Goal: Information Seeking & Learning: Compare options

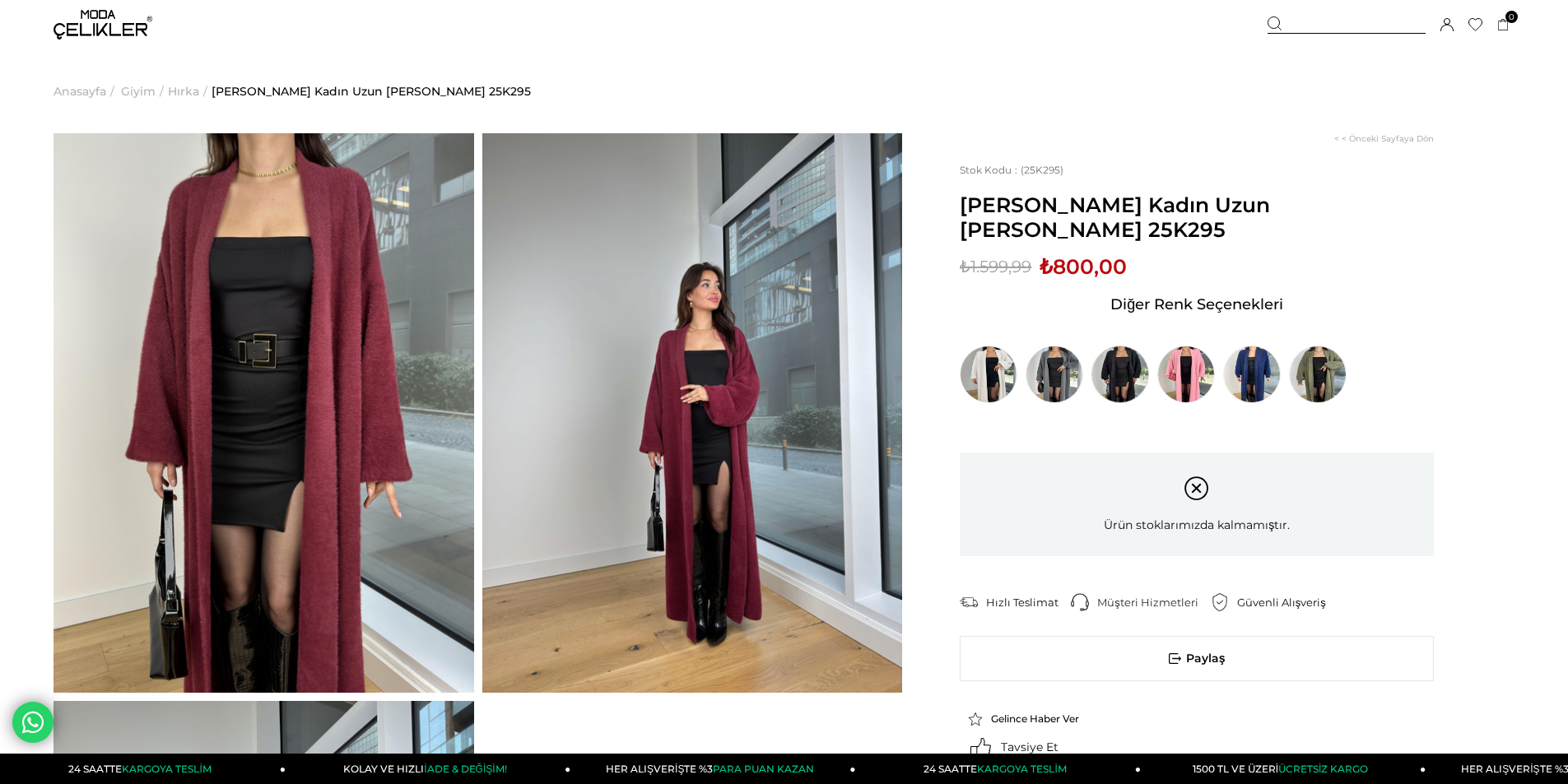
click at [1135, 354] on img at bounding box center [1120, 374] width 57 height 57
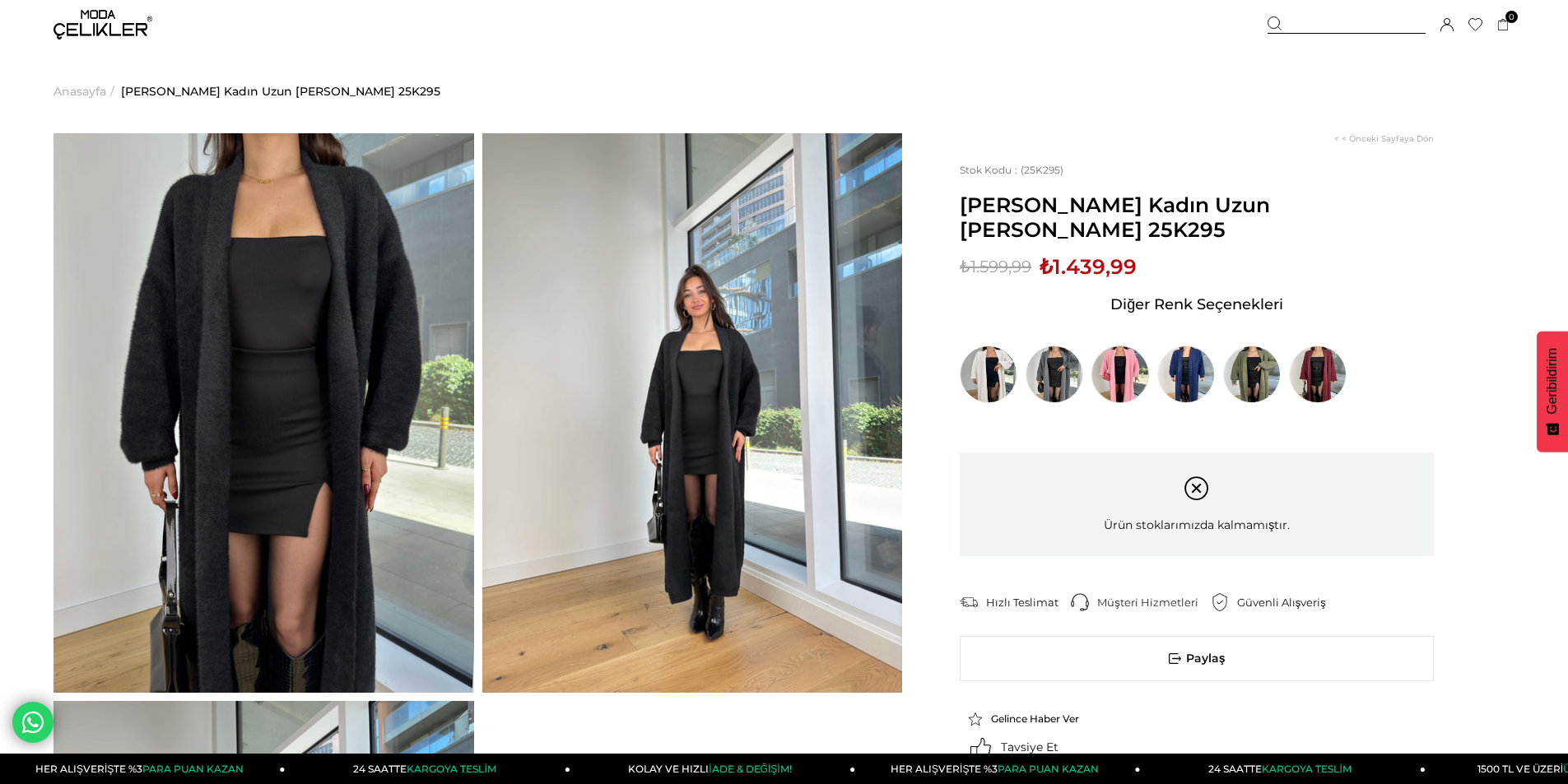
click at [1136, 350] on img at bounding box center [1120, 374] width 57 height 57
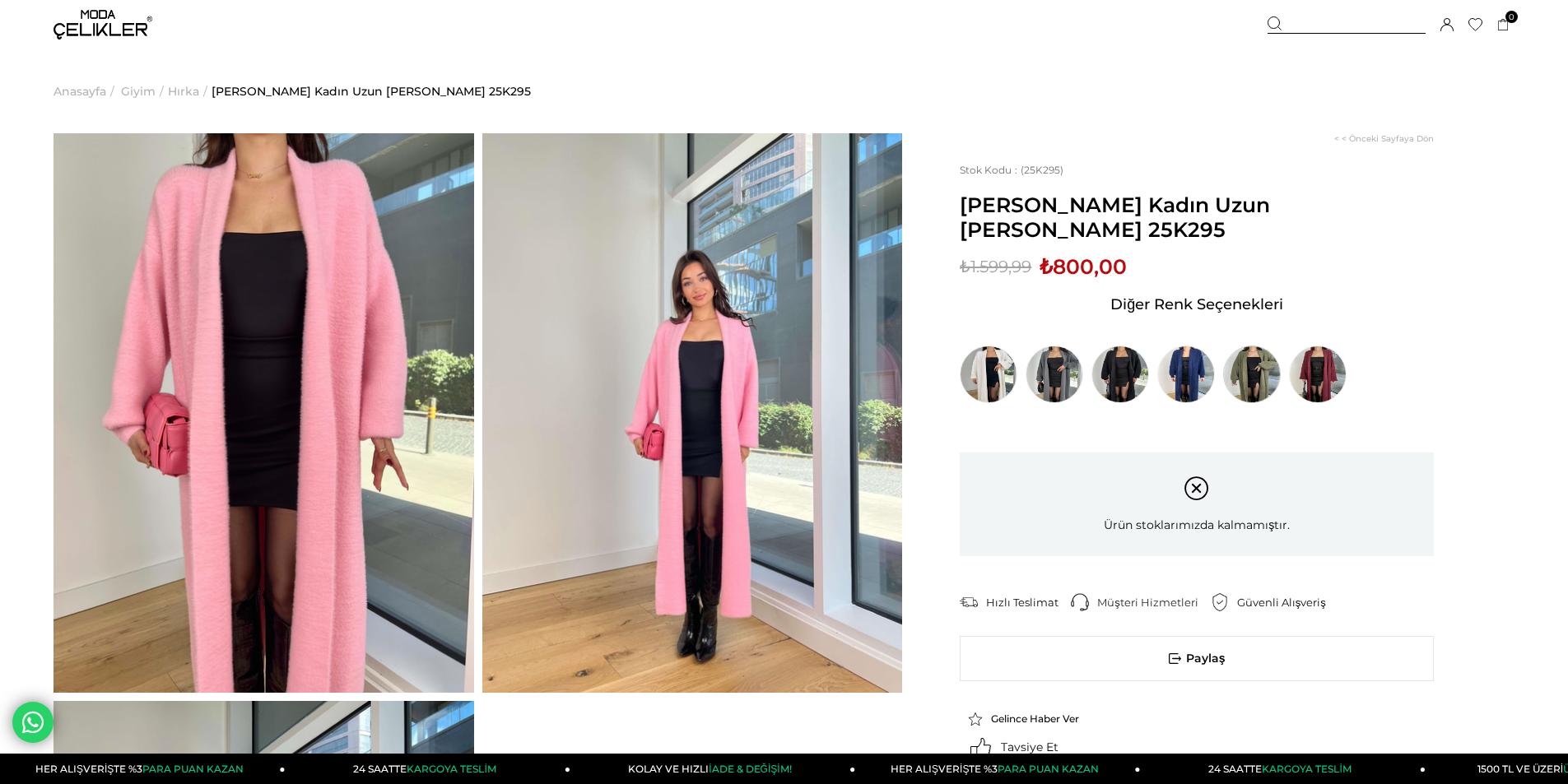
click at [1261, 348] on img at bounding box center [1251, 374] width 57 height 57
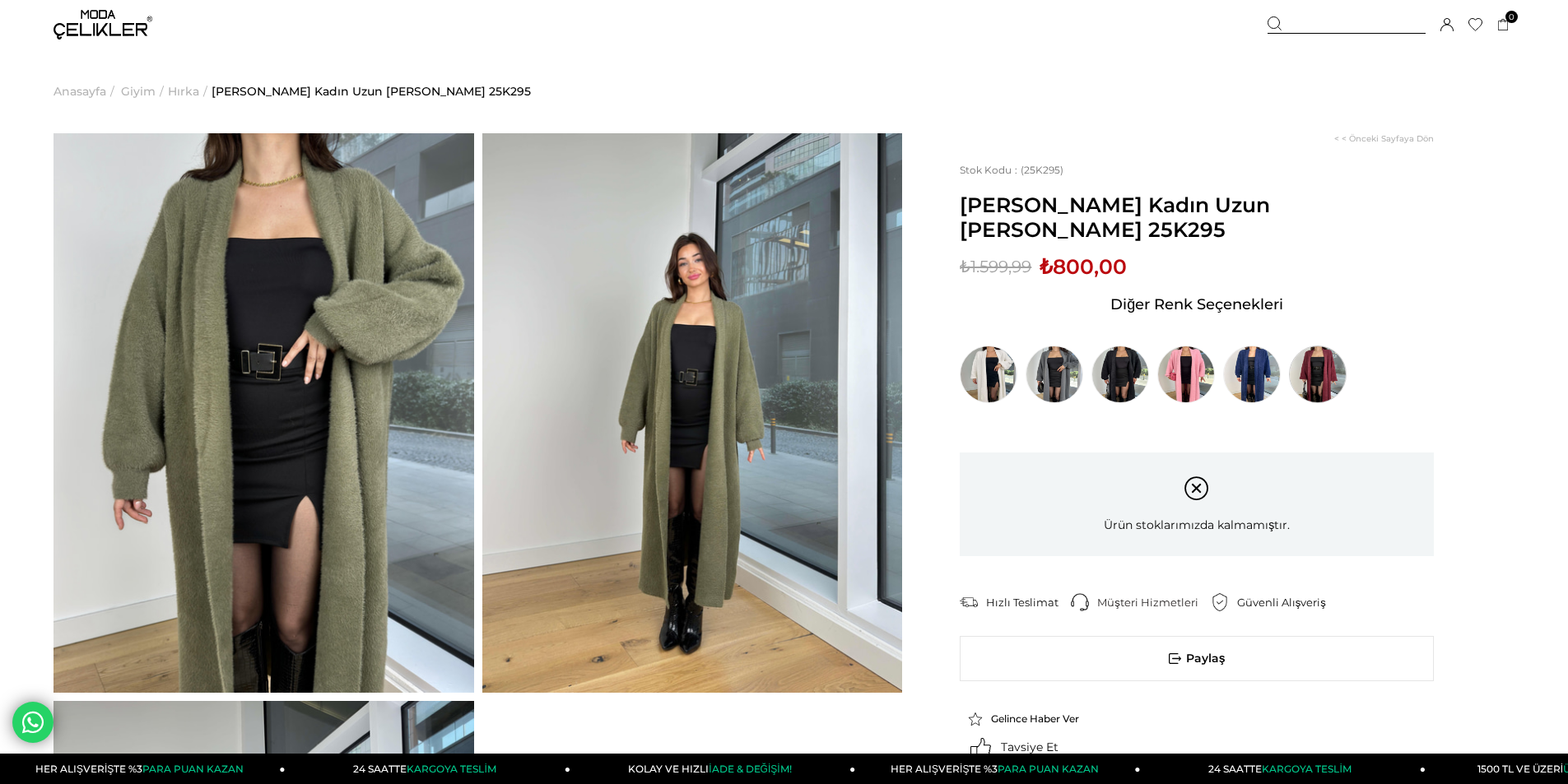
click at [1324, 359] on img at bounding box center [1317, 374] width 57 height 57
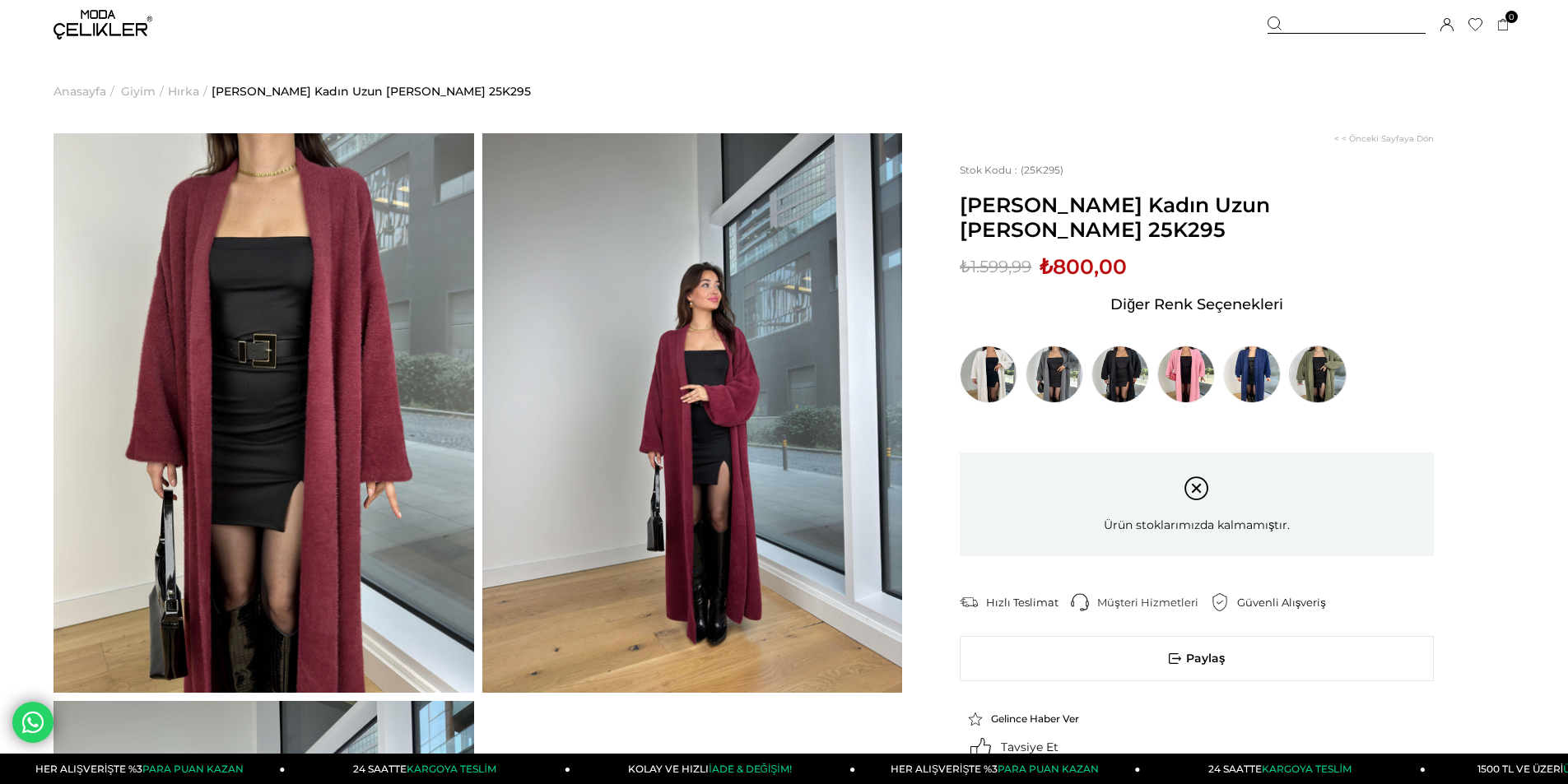
click at [1326, 346] on img at bounding box center [1317, 374] width 57 height 57
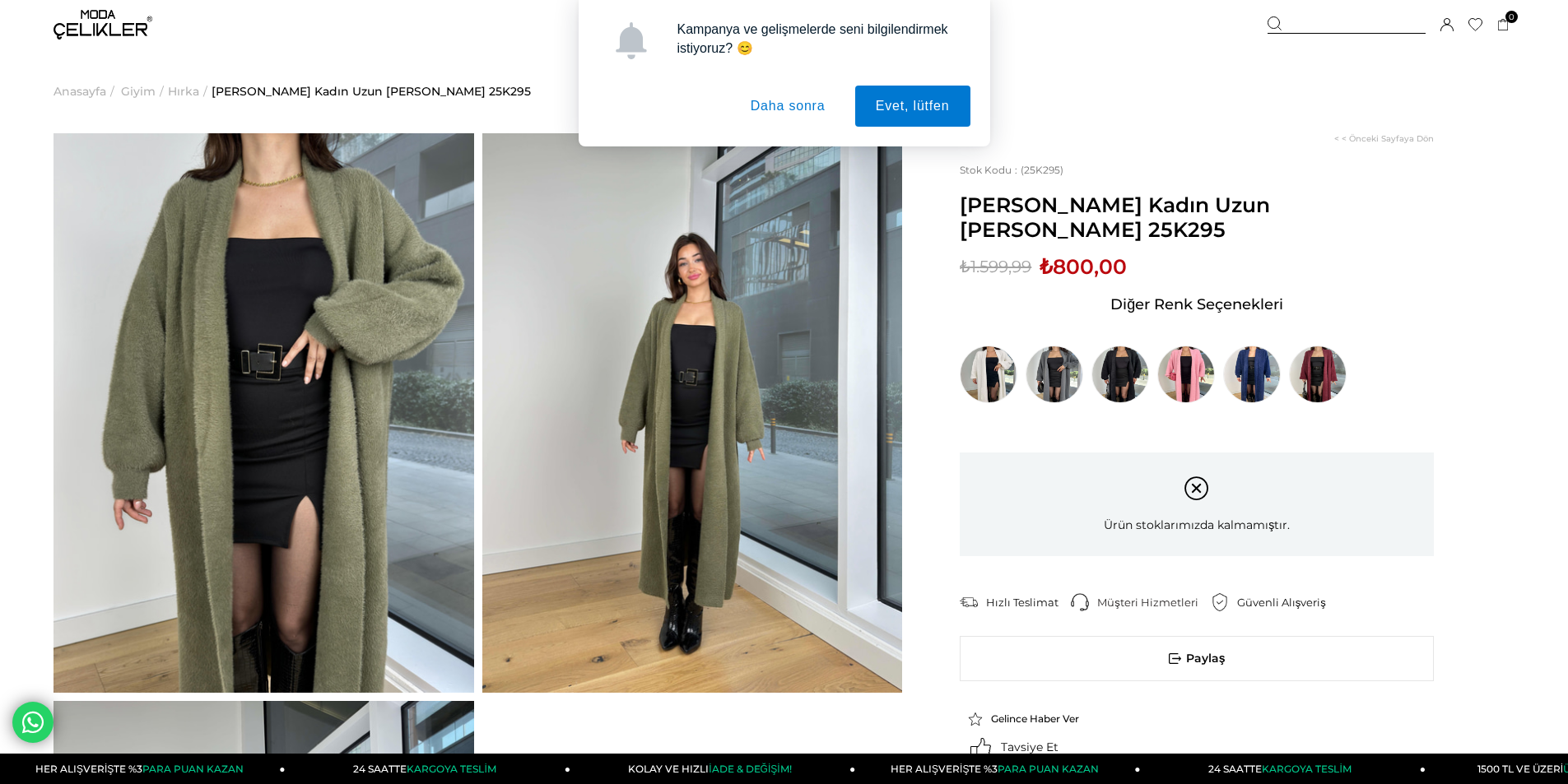
click at [789, 108] on button "Daha sonra" at bounding box center [789, 106] width 116 height 41
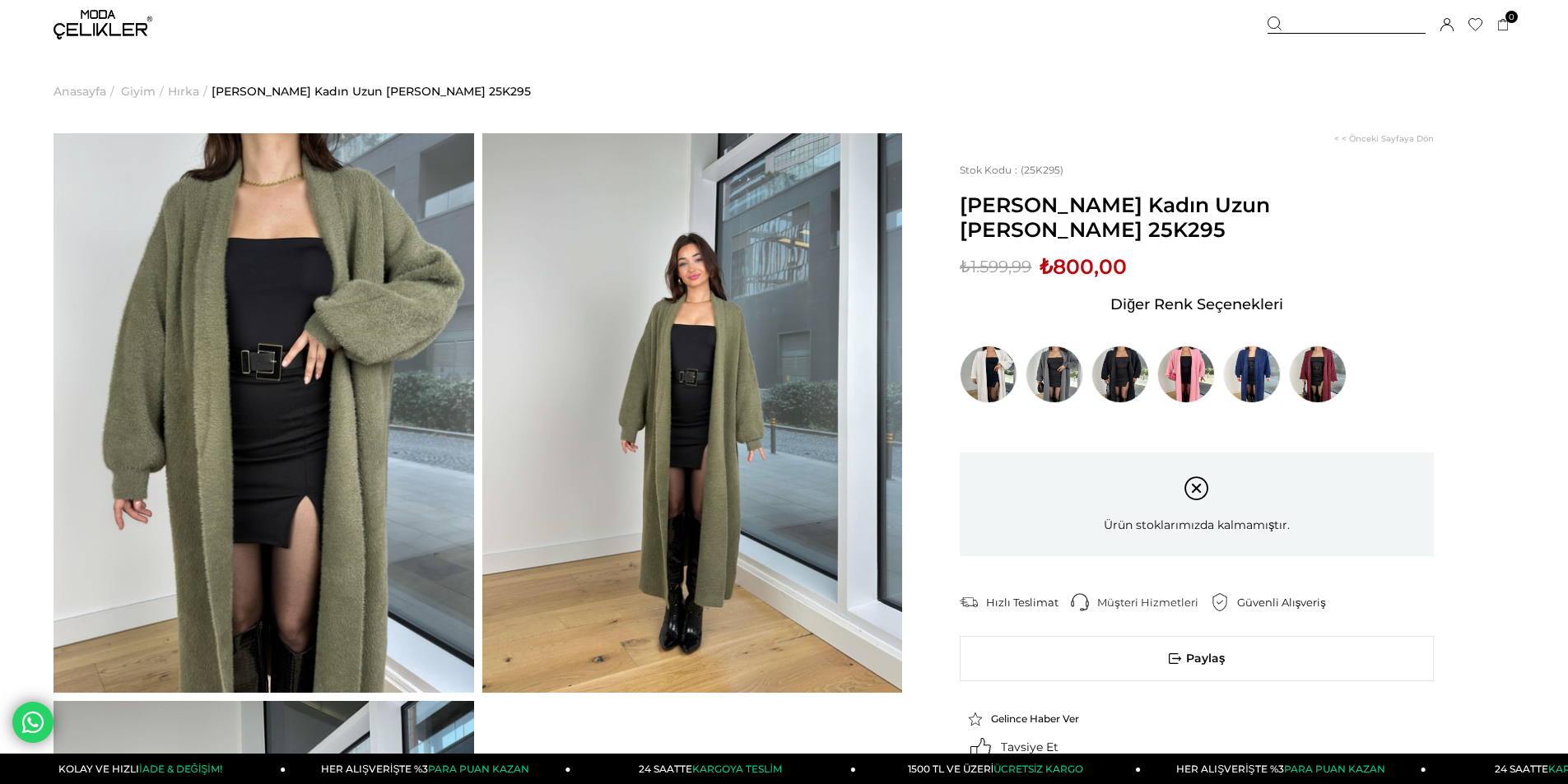
click at [189, 86] on span "Hırka" at bounding box center [183, 91] width 31 height 84
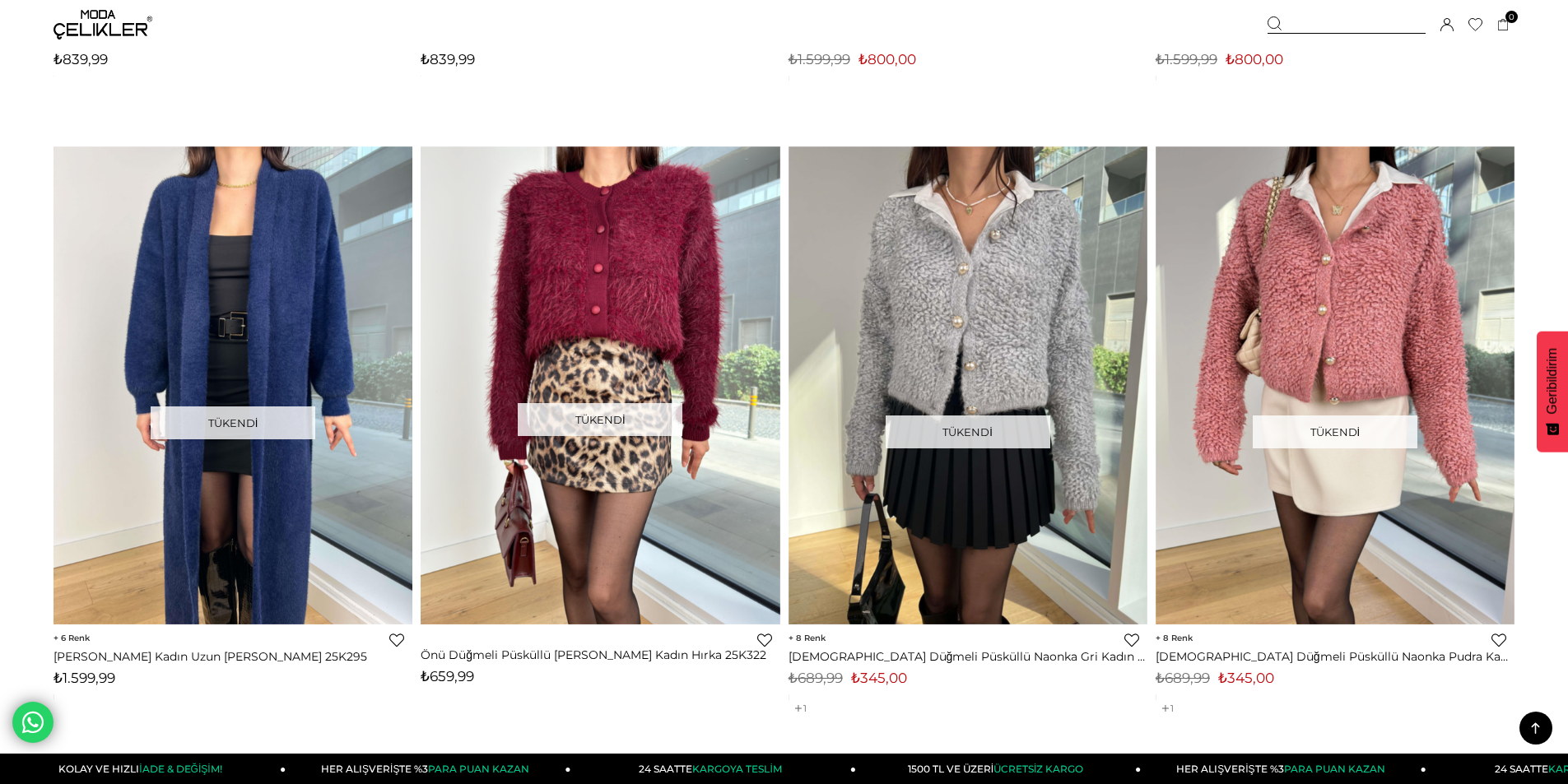
scroll to position [4387, 0]
